Goal: Find specific page/section: Find specific page/section

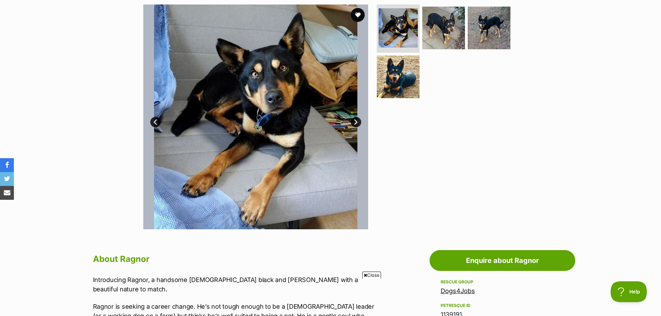
scroll to position [103, 0]
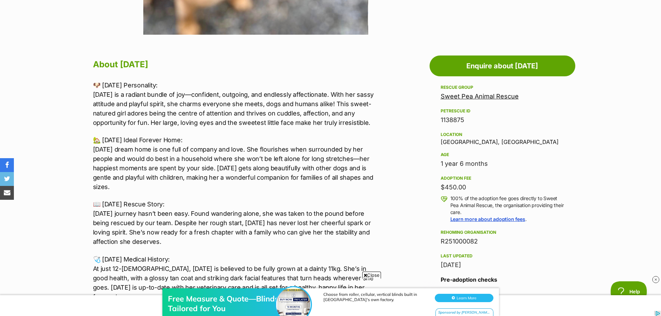
scroll to position [347, 0]
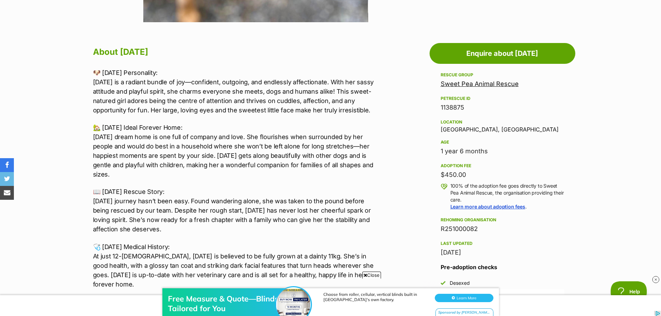
click at [469, 81] on link "Sweet Pea Animal Rescue" at bounding box center [479, 83] width 78 height 7
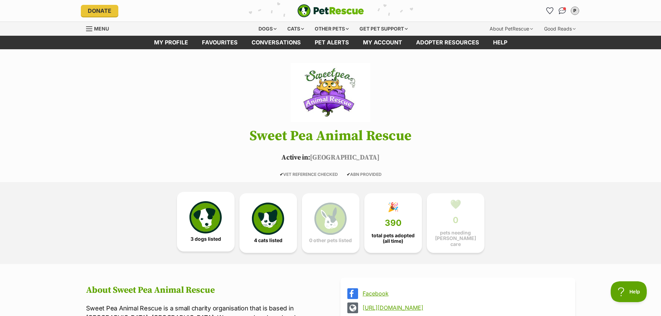
click at [201, 216] on img at bounding box center [205, 217] width 32 height 32
